Goal: Task Accomplishment & Management: Manage account settings

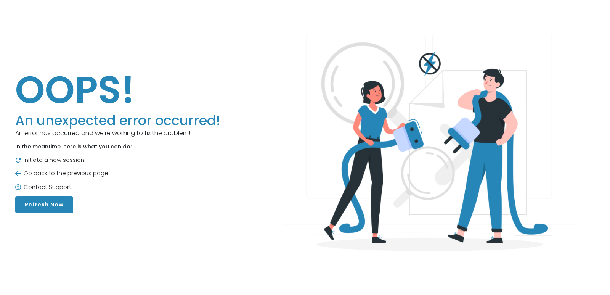
click at [45, 206] on button "Refresh Now" at bounding box center [44, 204] width 58 height 17
